Goal: Complete application form

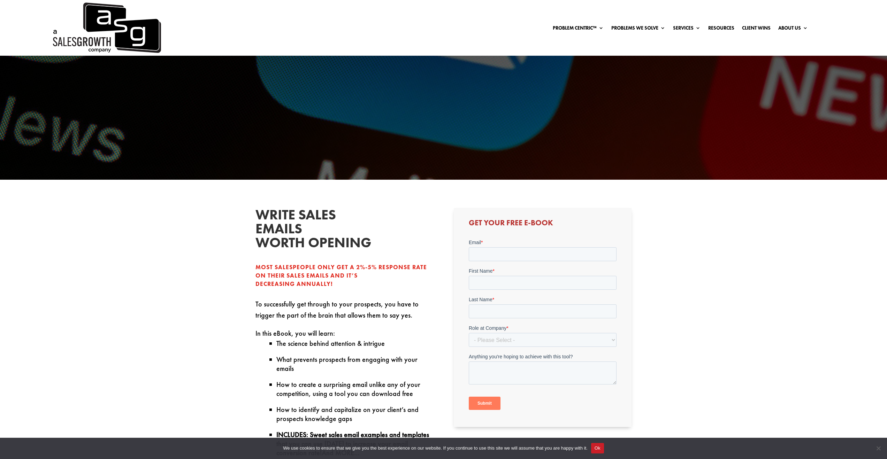
scroll to position [236, 0]
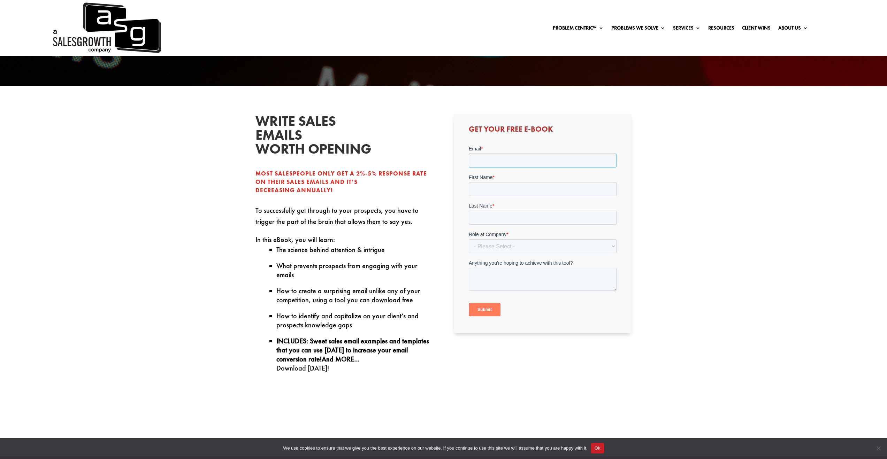
click at [490, 161] on input "Email *" at bounding box center [543, 160] width 148 height 14
click at [469, 303] on input "Submit" at bounding box center [485, 309] width 32 height 13
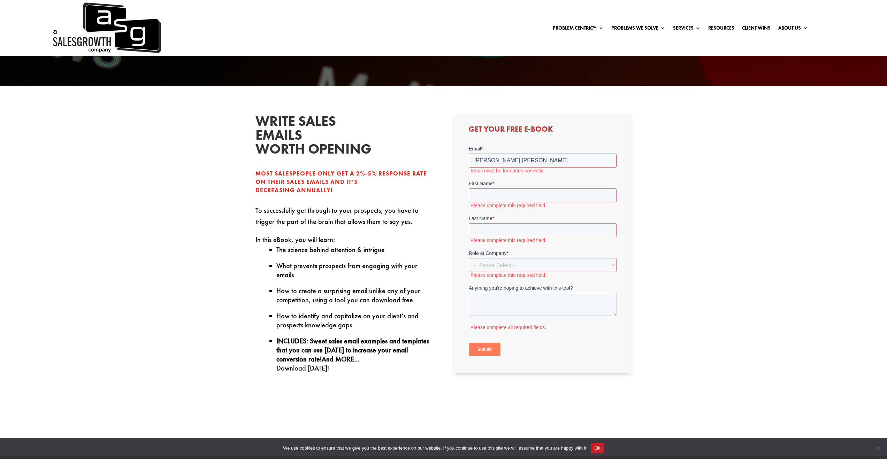
click at [557, 160] on input "alessandro.morelli" at bounding box center [543, 160] width 148 height 14
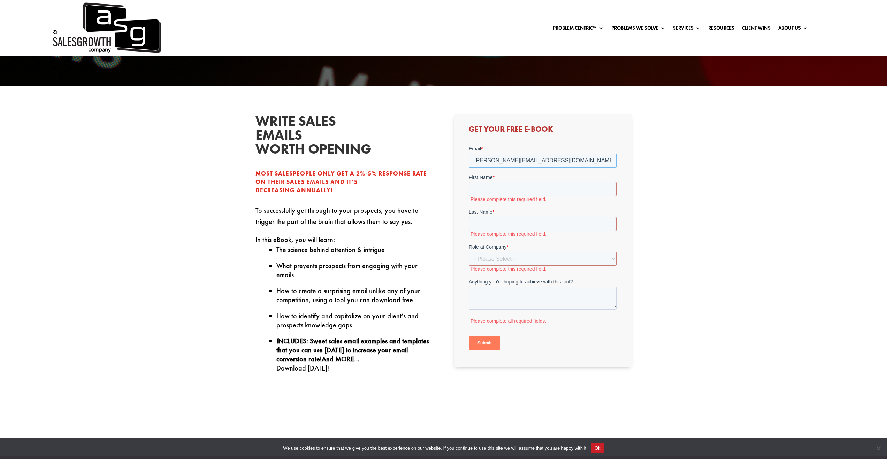
type input "[PERSON_NAME][EMAIL_ADDRESS][DOMAIN_NAME]"
type input "a"
type input "s"
type input "[PERSON_NAME]"
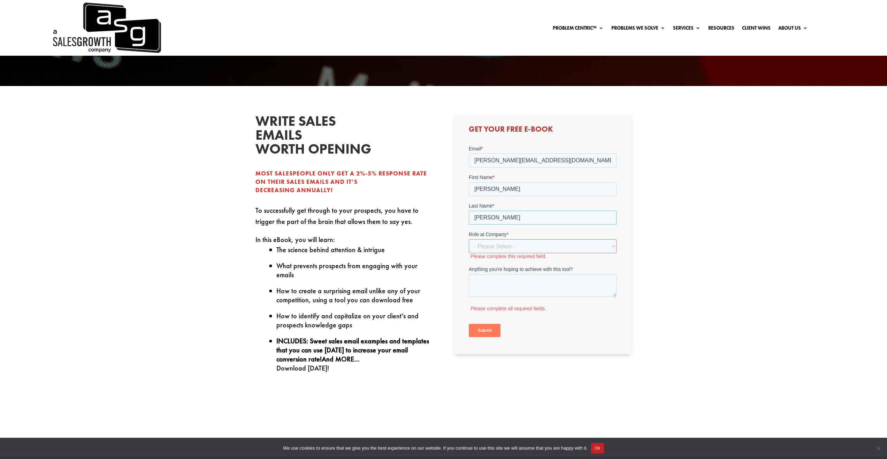
type input "[PERSON_NAME]"
click at [469, 324] on input "Submit" at bounding box center [485, 330] width 32 height 13
click at [505, 240] on select "- Please Select - C-Level (CRO, CSO, etc) Senior Leadership (VP of Sales, VP of…" at bounding box center [543, 246] width 148 height 14
select select "Individual Contributor (AE, SDR, CSM, etc)"
click at [469, 239] on select "- Please Select - C-Level (CRO, CSO, etc) Senior Leadership (VP of Sales, VP of…" at bounding box center [543, 246] width 148 height 14
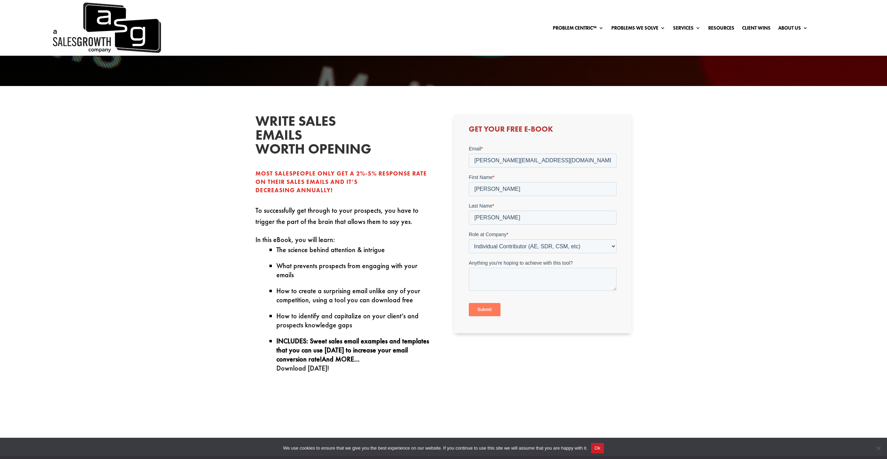
click at [490, 311] on input "Submit" at bounding box center [485, 309] width 32 height 13
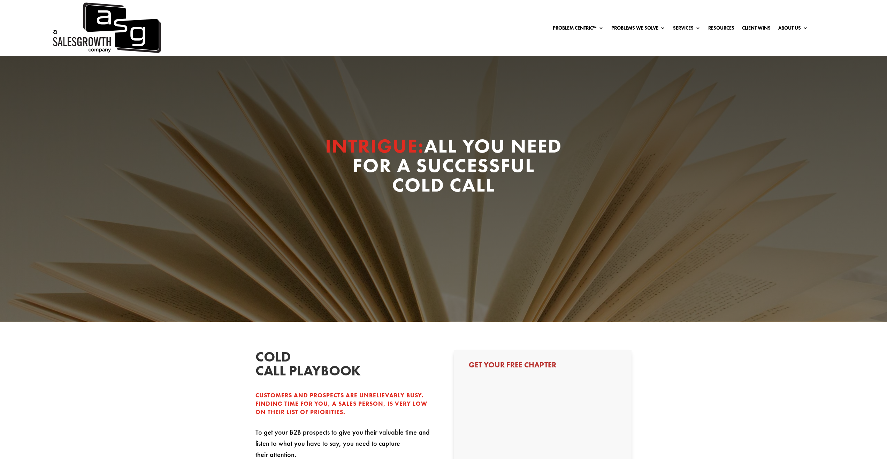
select select "Individual Contributor (AE, SDR, CSM, etc)"
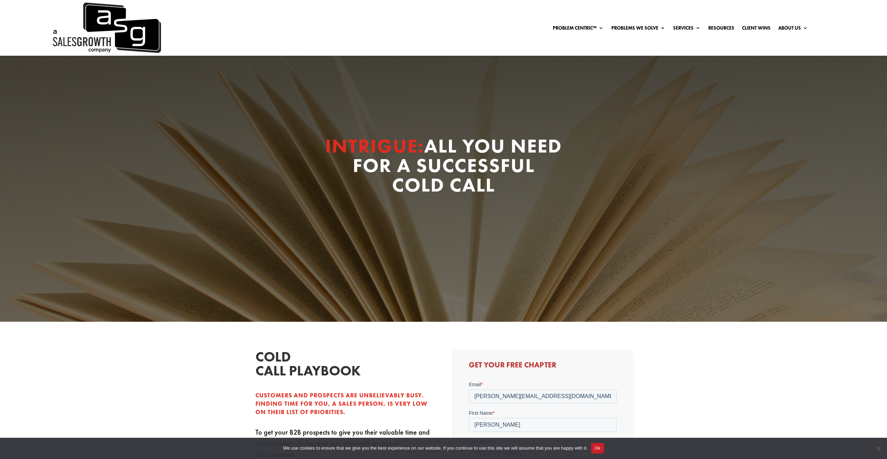
scroll to position [139, 0]
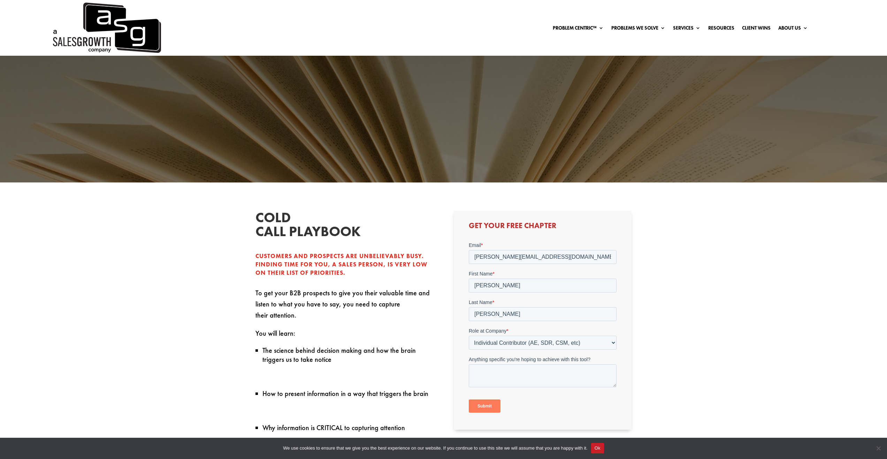
click at [488, 401] on input "Submit" at bounding box center [485, 405] width 32 height 13
